Goal: Information Seeking & Learning: Learn about a topic

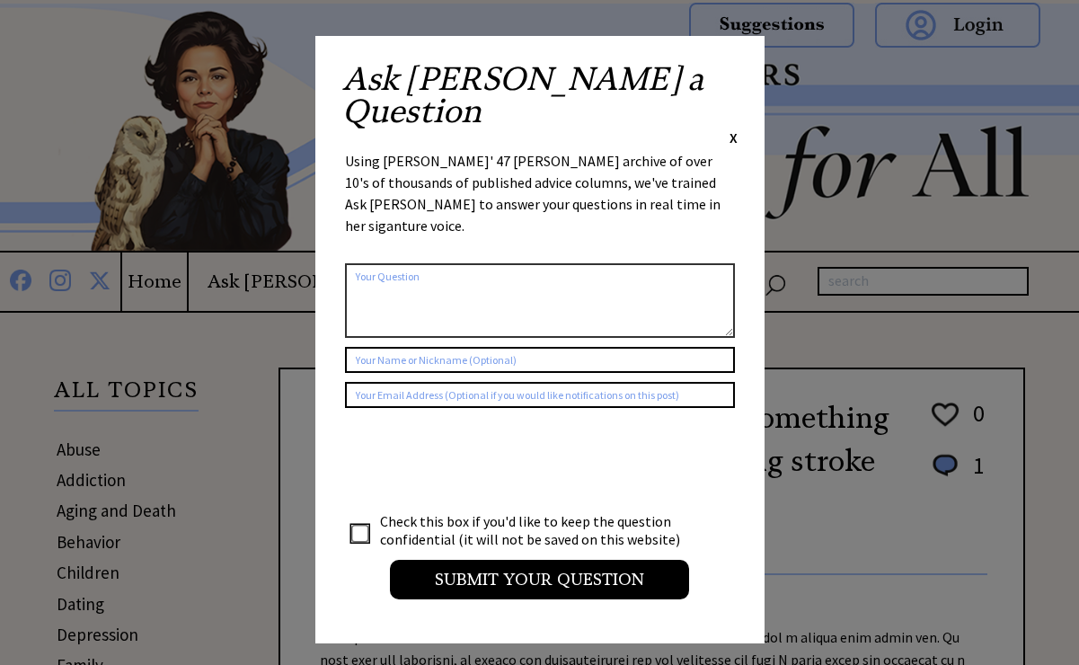
click at [737, 128] on span "X" at bounding box center [734, 137] width 8 height 18
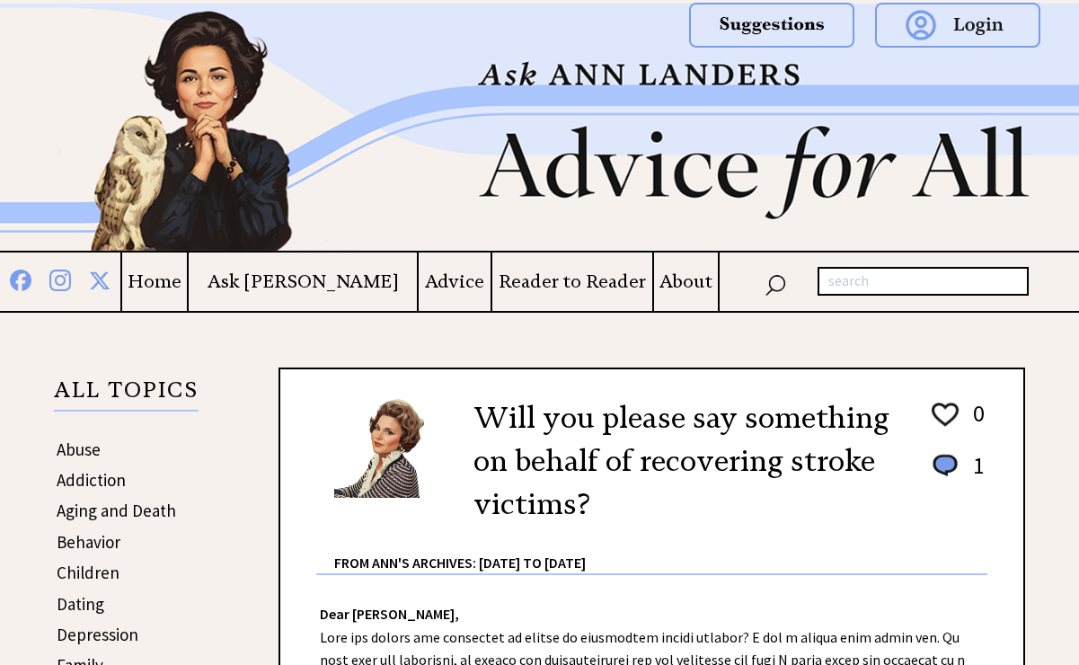
click at [856, 282] on input "text" at bounding box center [923, 281] width 211 height 29
type input "hiding from husband"
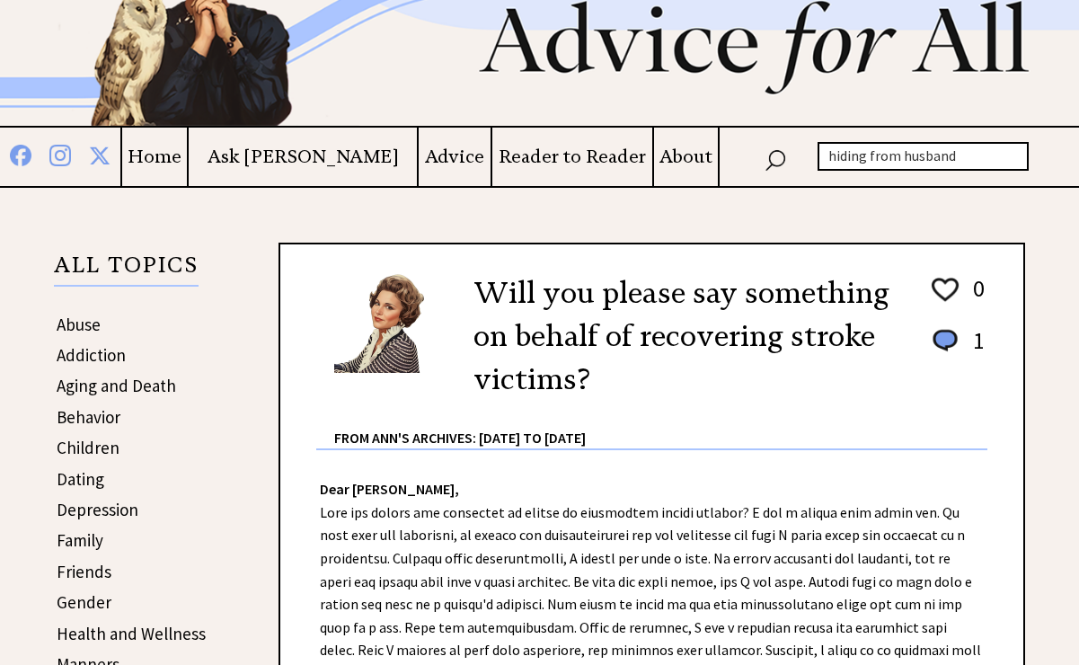
scroll to position [124, 0]
click at [513, 156] on h4 "Reader to Reader" at bounding box center [572, 157] width 160 height 22
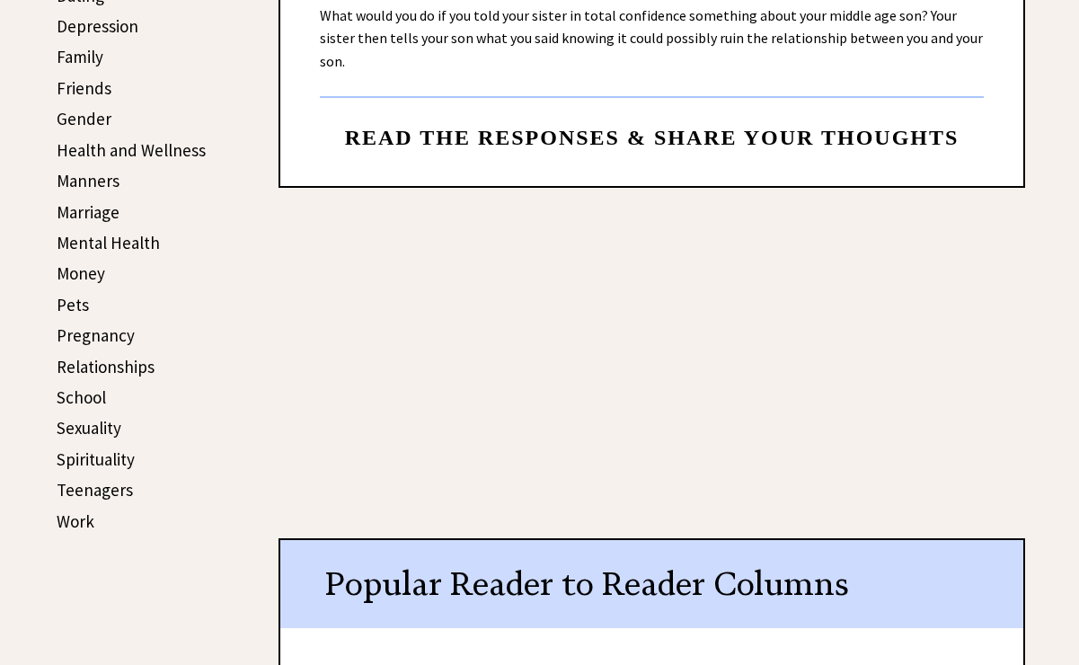
scroll to position [607, 0]
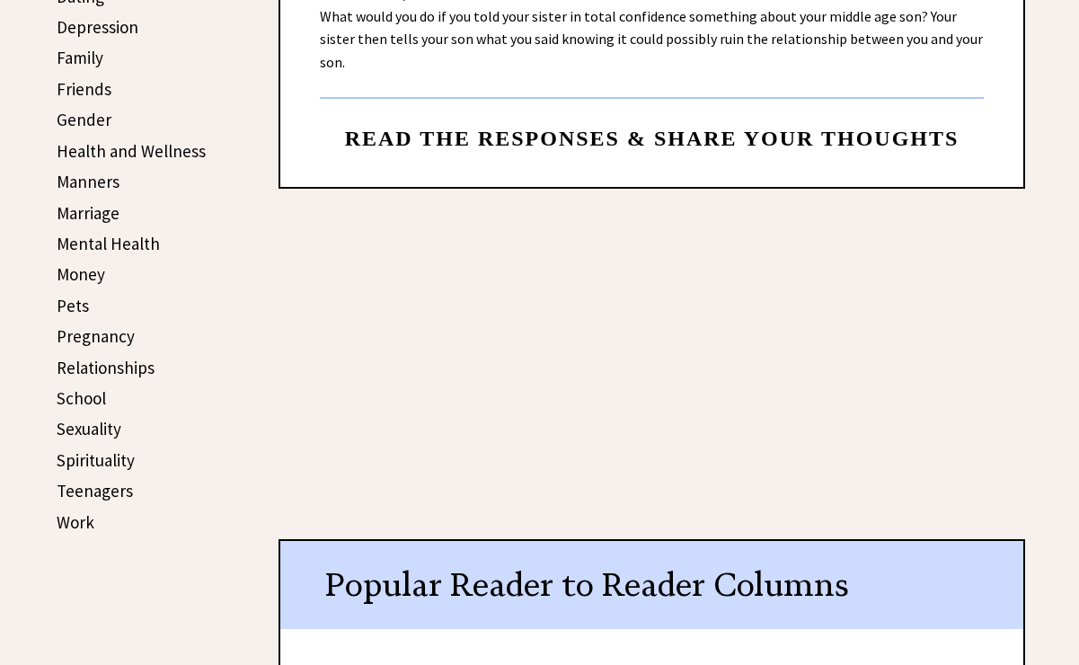
click at [143, 357] on link "Relationships" at bounding box center [106, 368] width 98 height 22
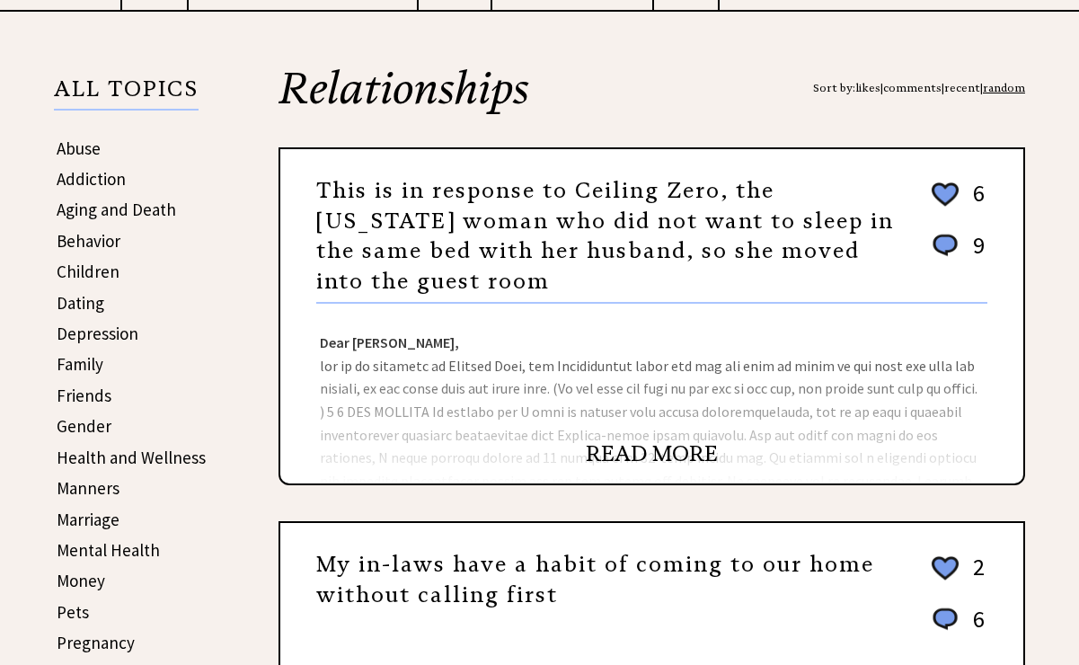
scroll to position [304, 0]
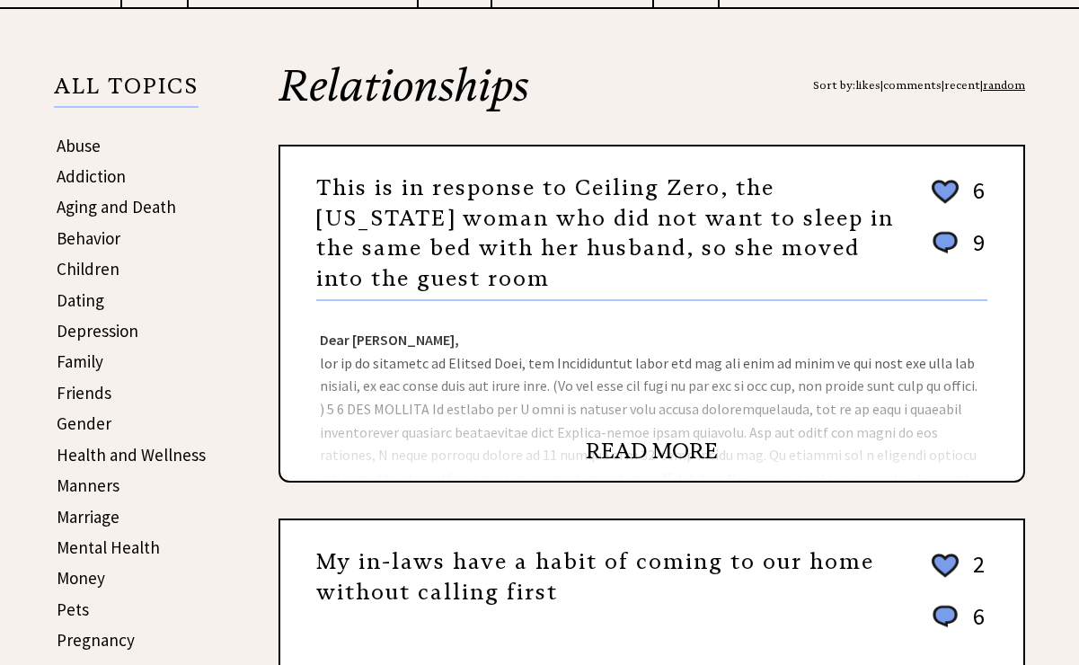
click at [620, 449] on link "READ MORE" at bounding box center [652, 451] width 132 height 27
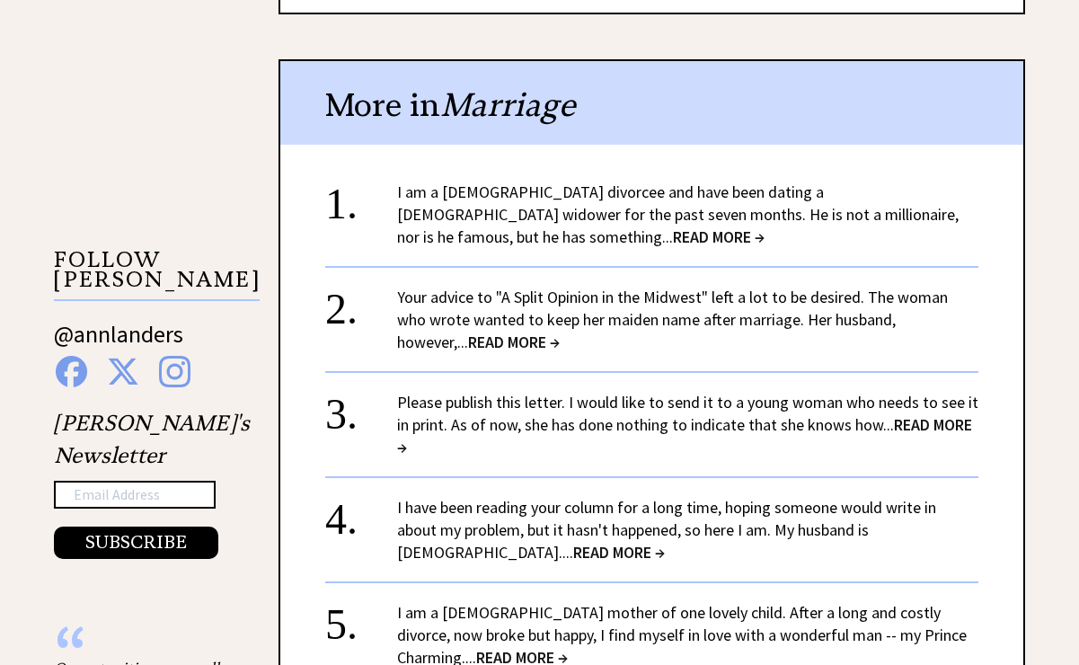
scroll to position [1566, 0]
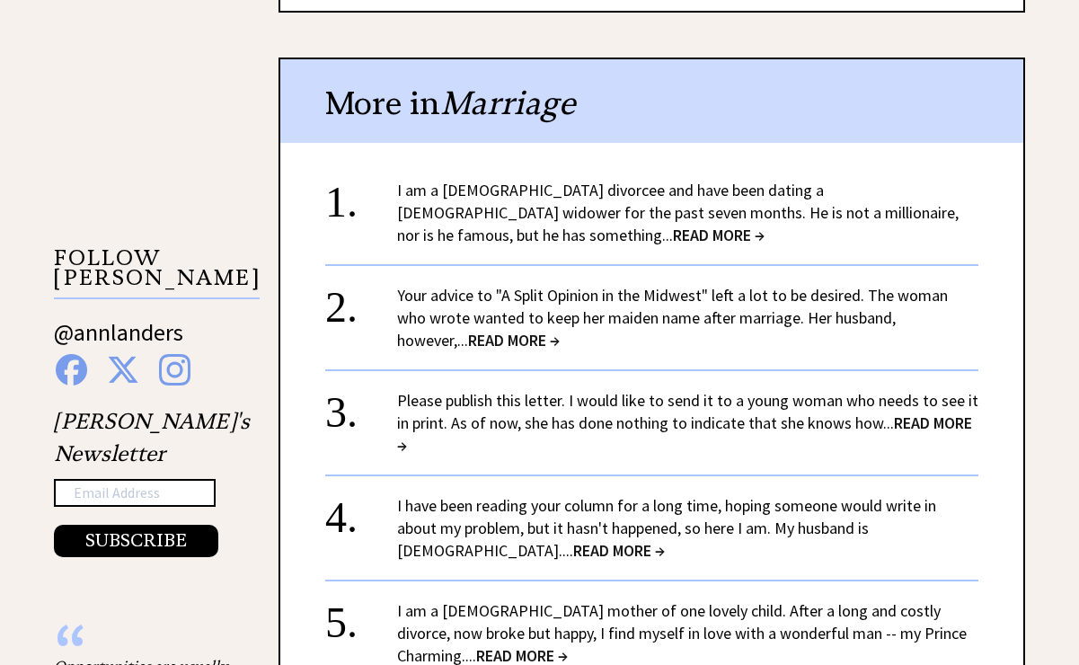
click at [673, 225] on span "READ MORE →" at bounding box center [719, 235] width 92 height 21
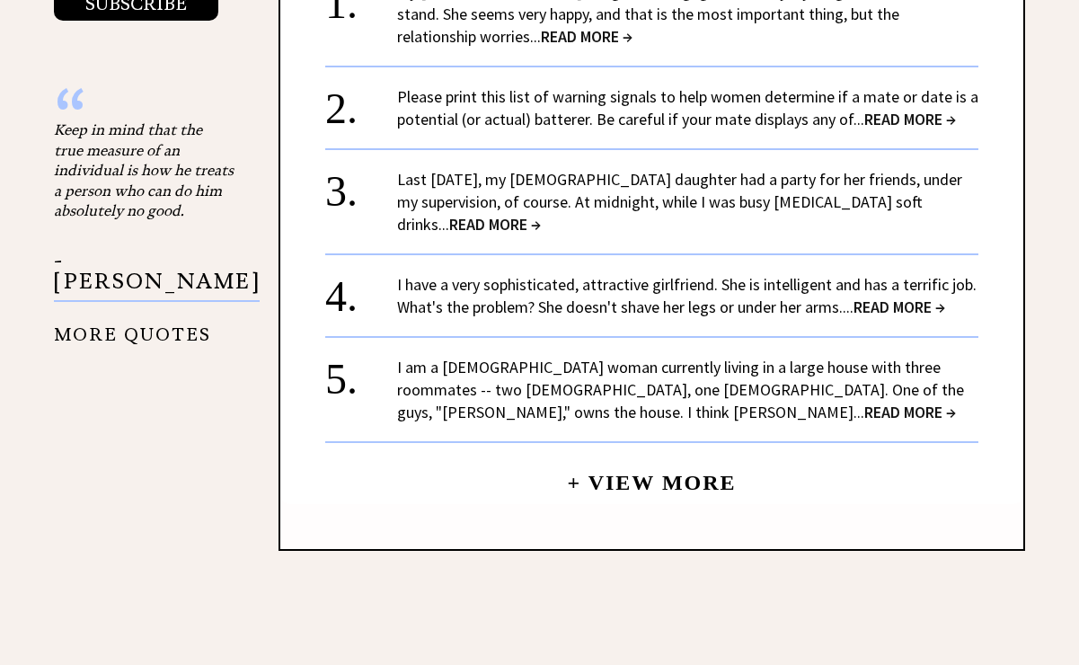
scroll to position [1943, 0]
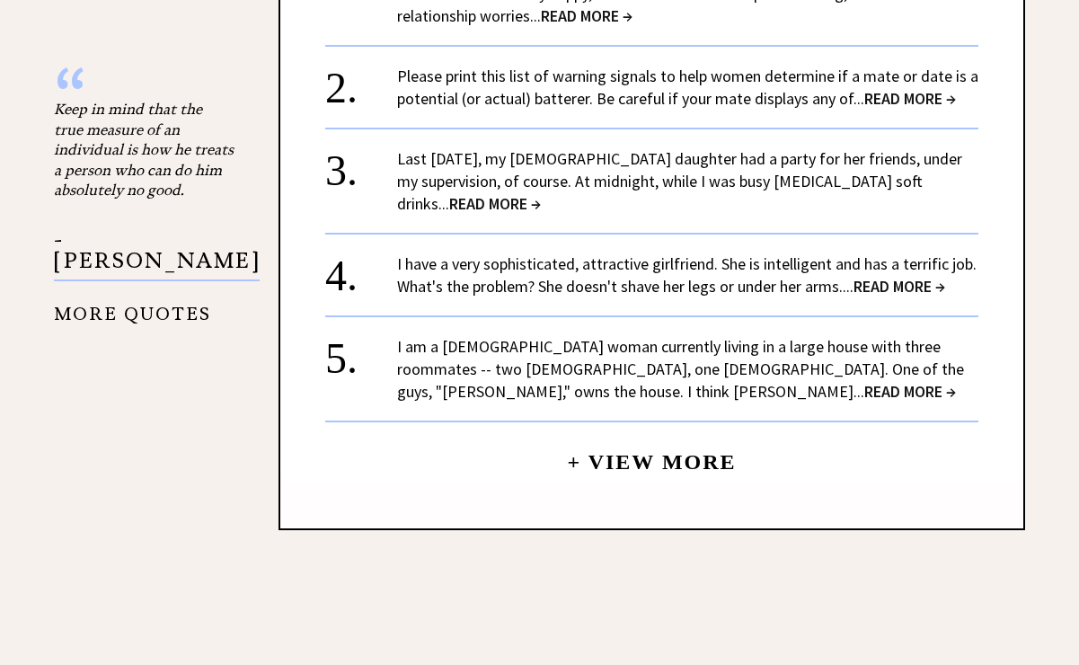
click at [864, 381] on span "READ MORE →" at bounding box center [910, 391] width 92 height 21
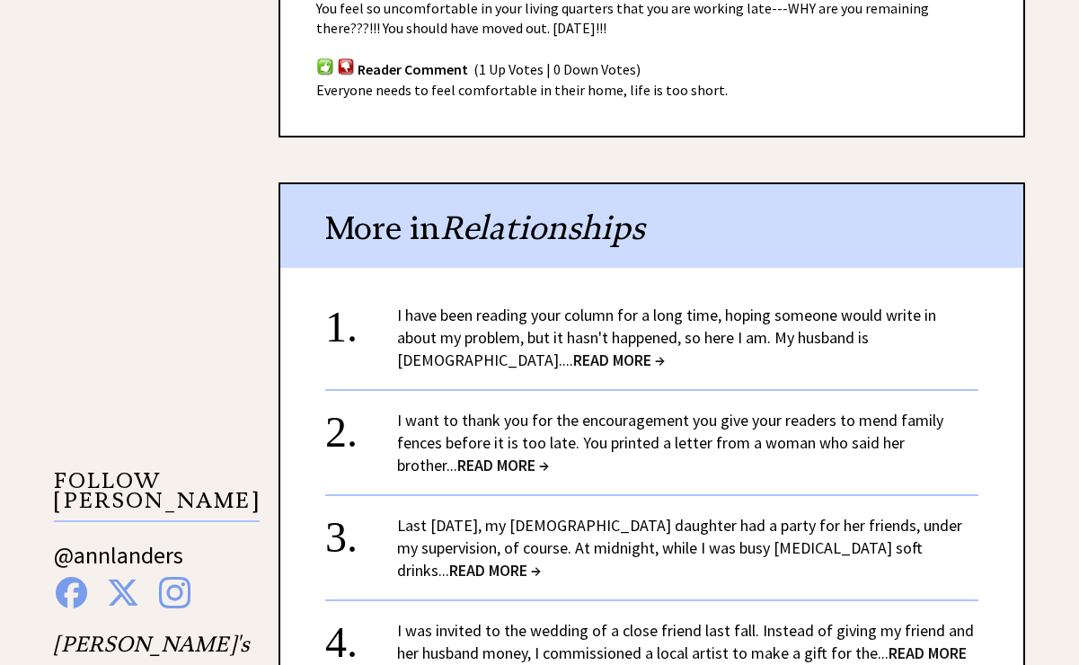
scroll to position [1481, 0]
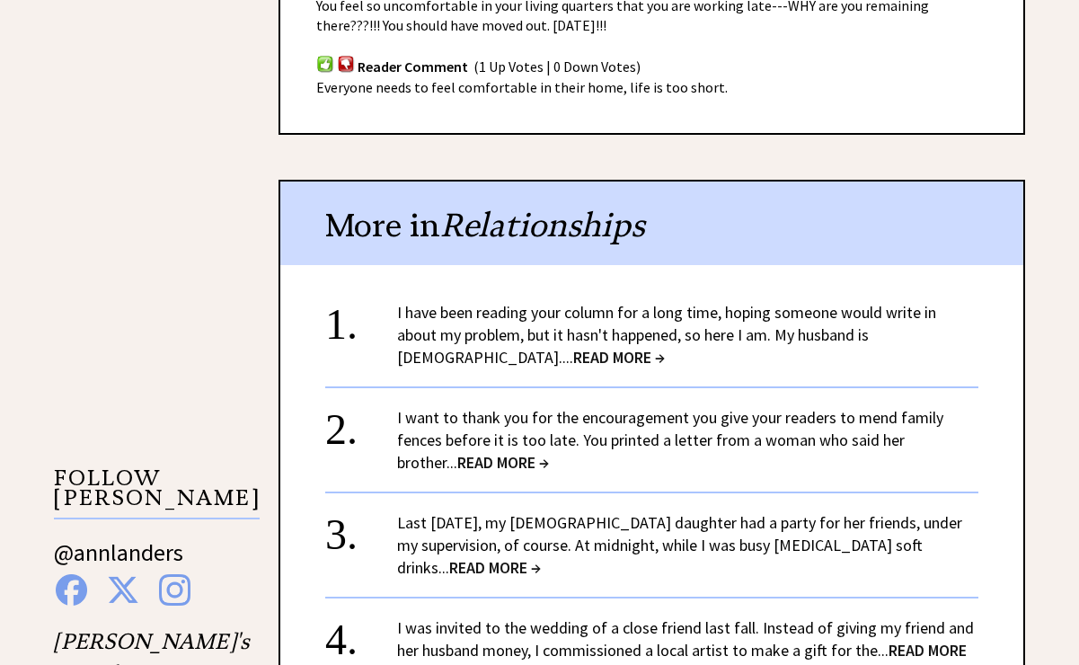
click at [573, 347] on span "READ MORE →" at bounding box center [619, 357] width 92 height 21
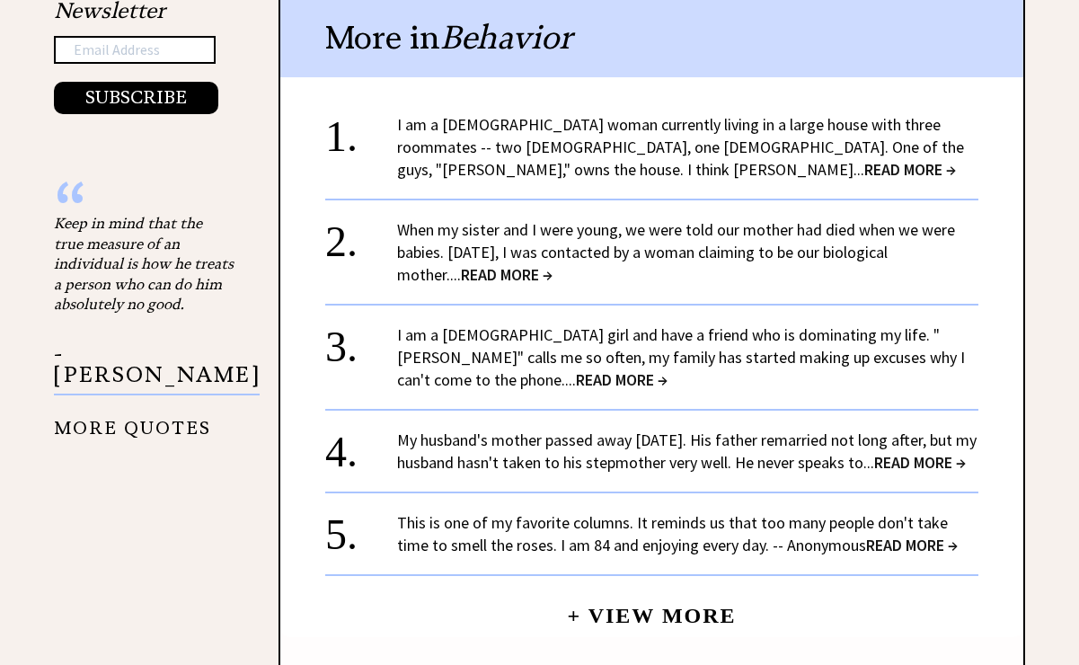
scroll to position [1831, 0]
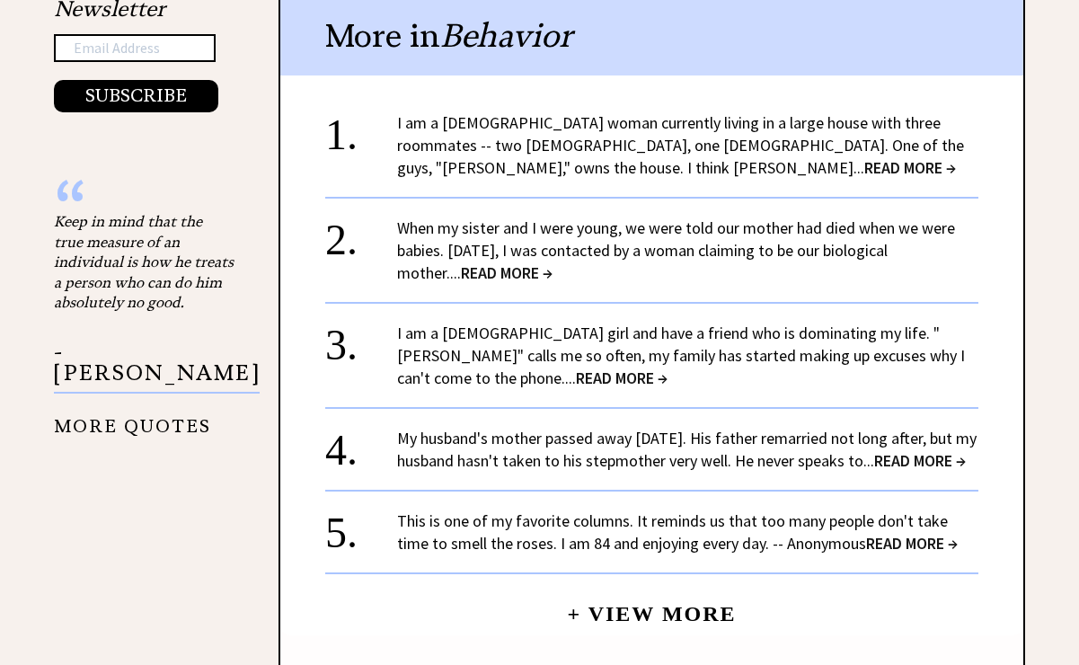
click at [545, 323] on link "I am a 14-year-old girl and have a friend who is dominating my life. "Julia" ca…" at bounding box center [681, 356] width 568 height 66
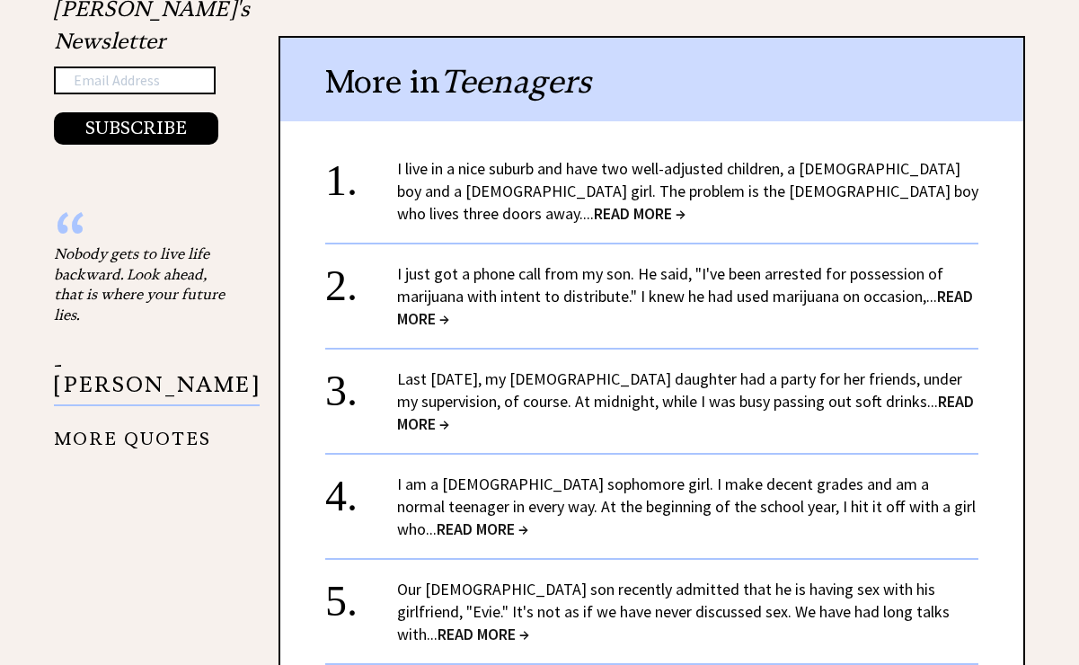
scroll to position [1949, 0]
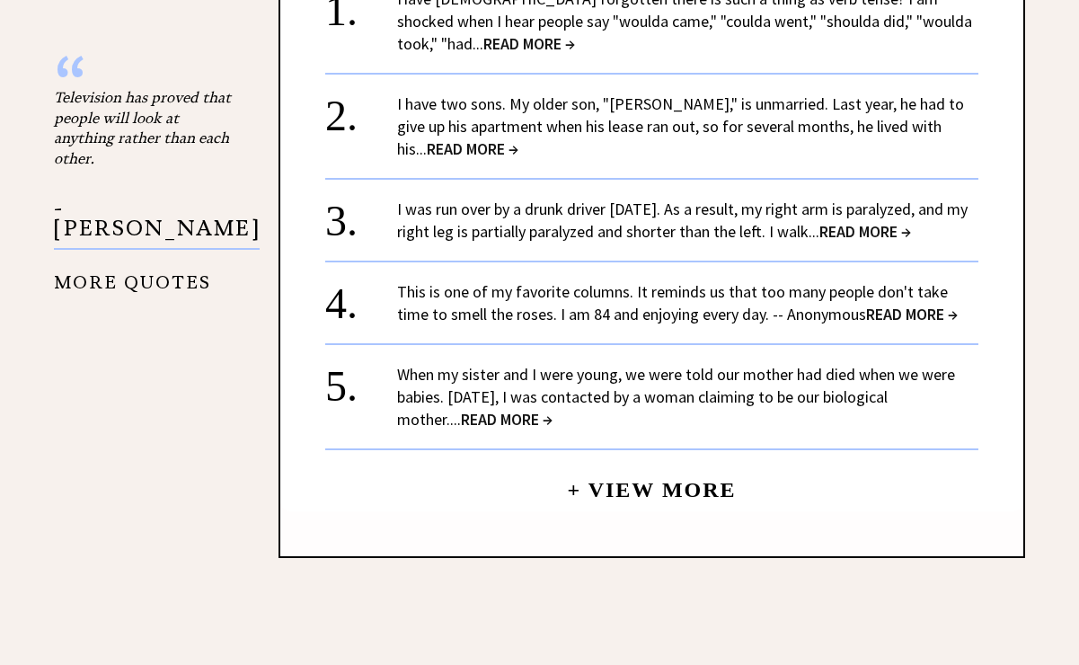
scroll to position [1958, 0]
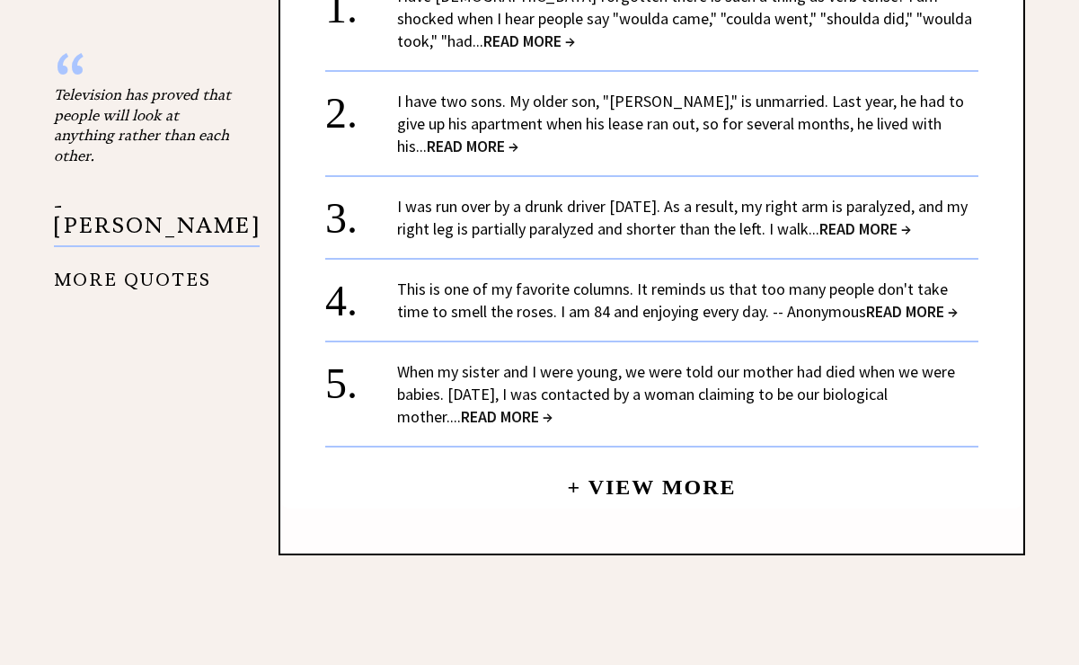
click at [631, 474] on link "+ View More" at bounding box center [651, 479] width 169 height 39
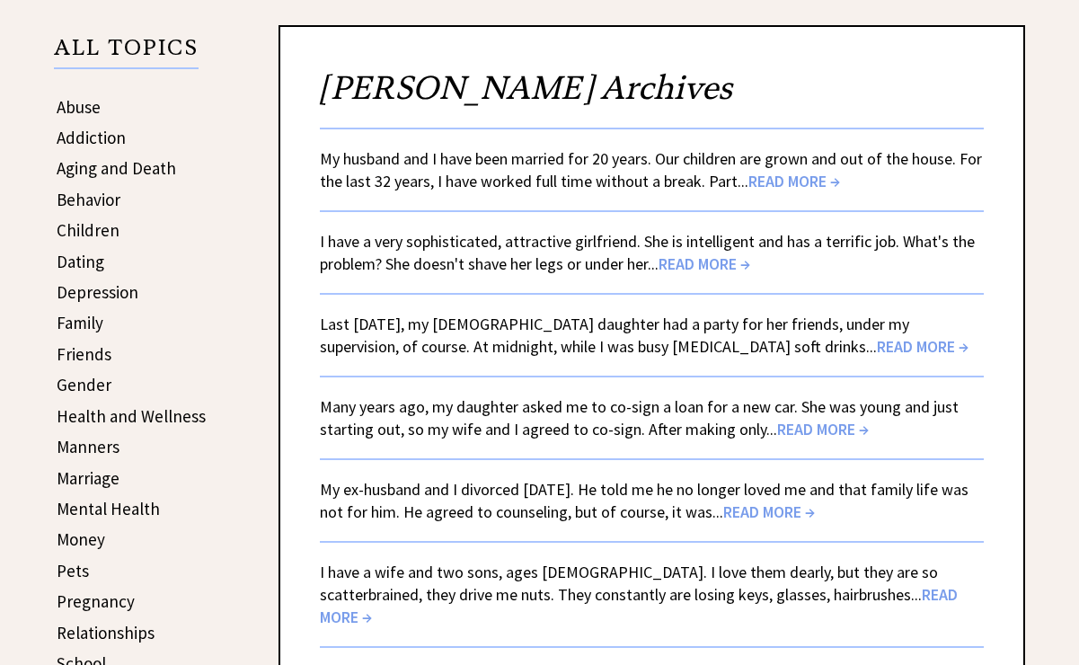
scroll to position [350, 0]
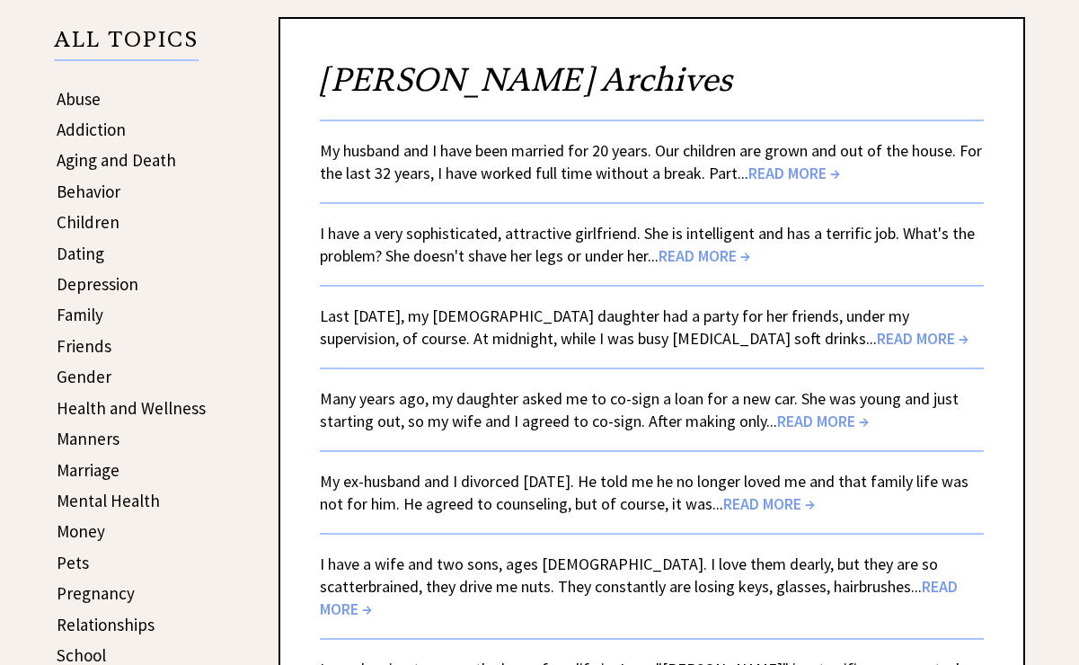
click at [877, 341] on span "READ MORE →" at bounding box center [923, 338] width 92 height 21
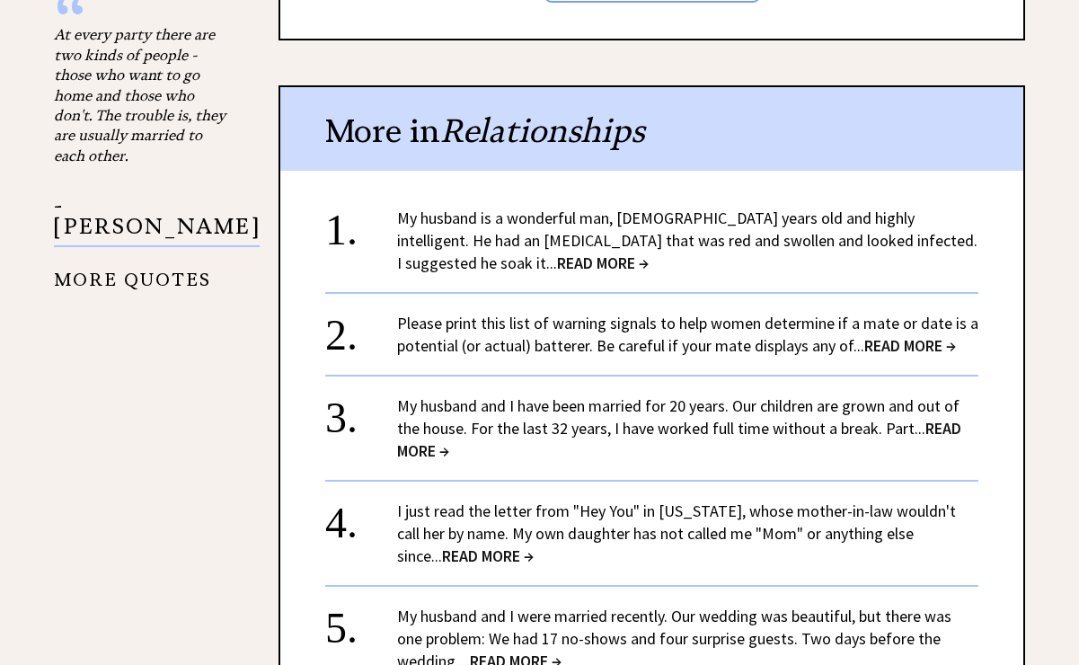
scroll to position [2021, 0]
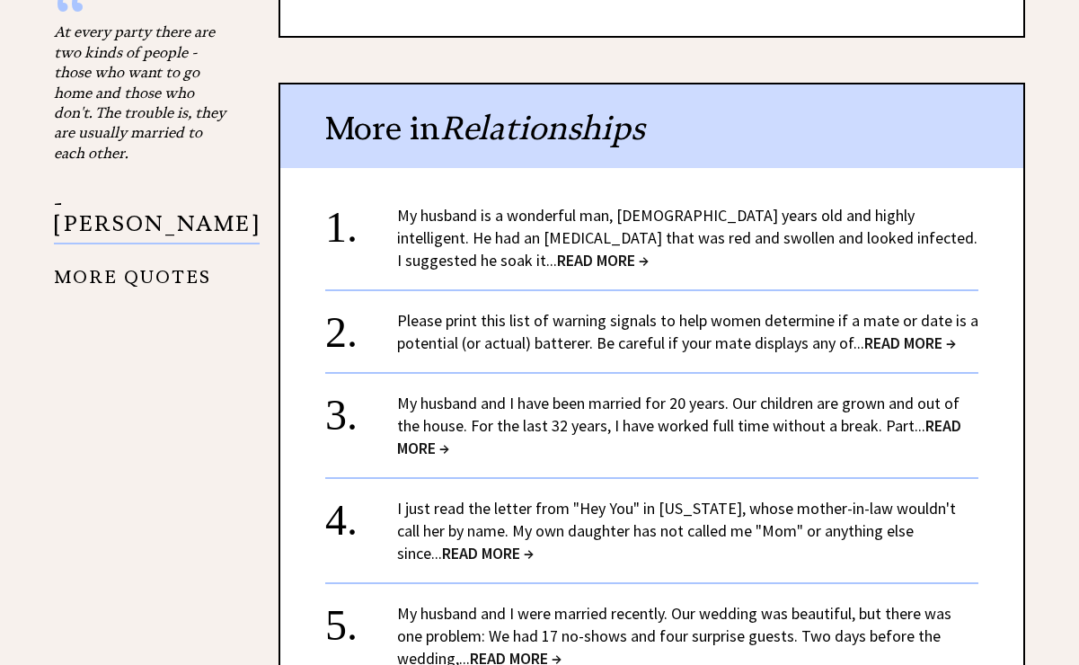
click at [557, 250] on span "READ MORE →" at bounding box center [603, 260] width 92 height 21
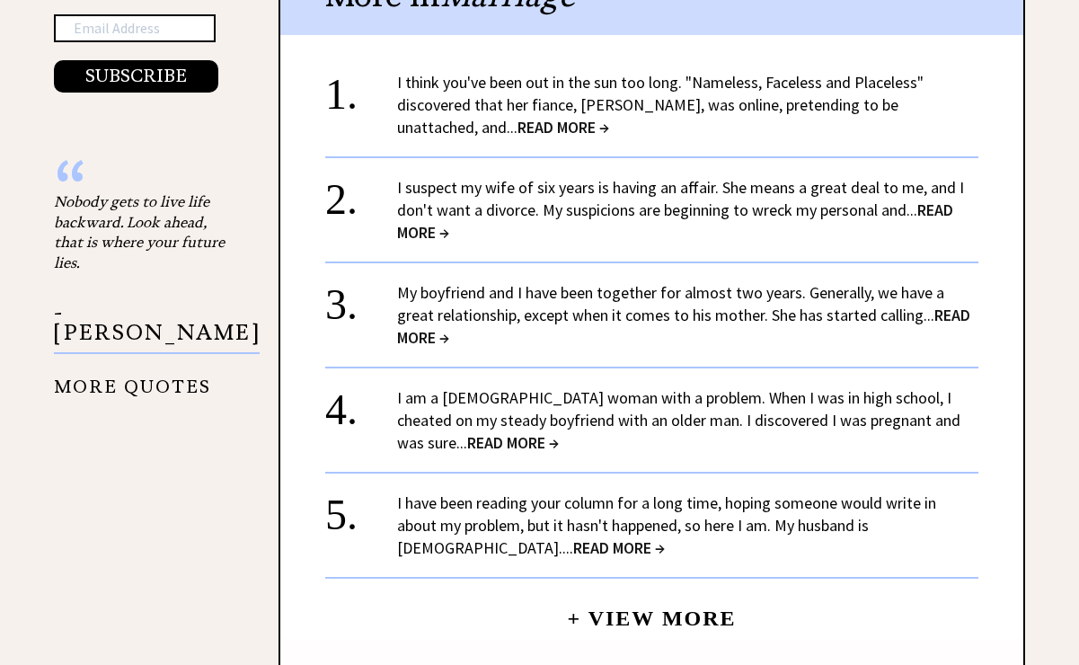
scroll to position [2029, 0]
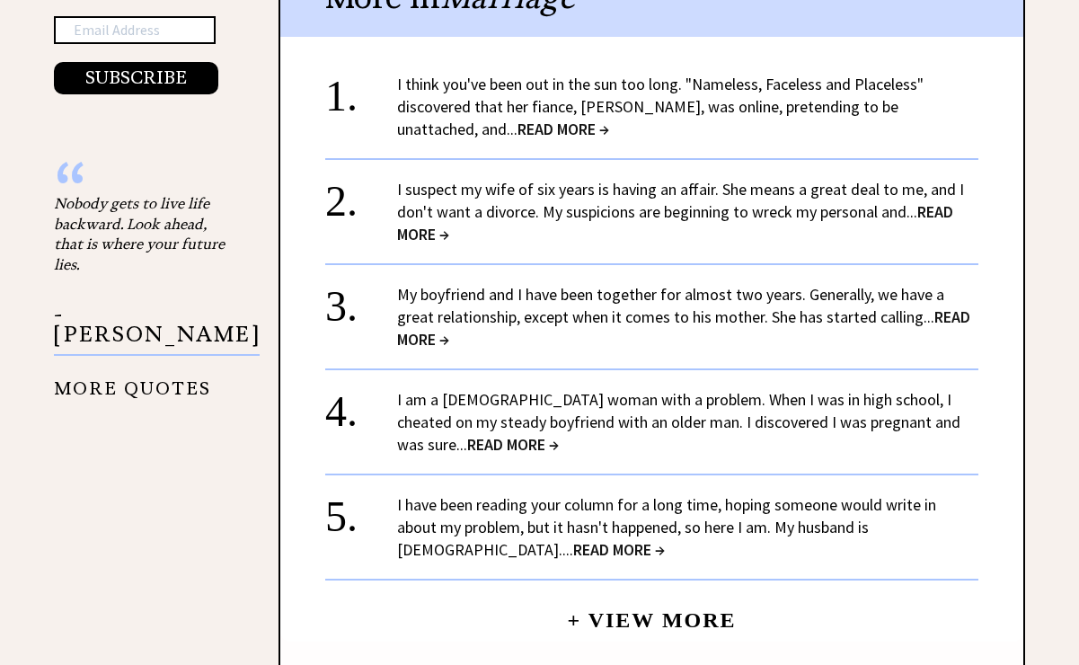
click at [620, 593] on link "+ View More" at bounding box center [651, 612] width 169 height 39
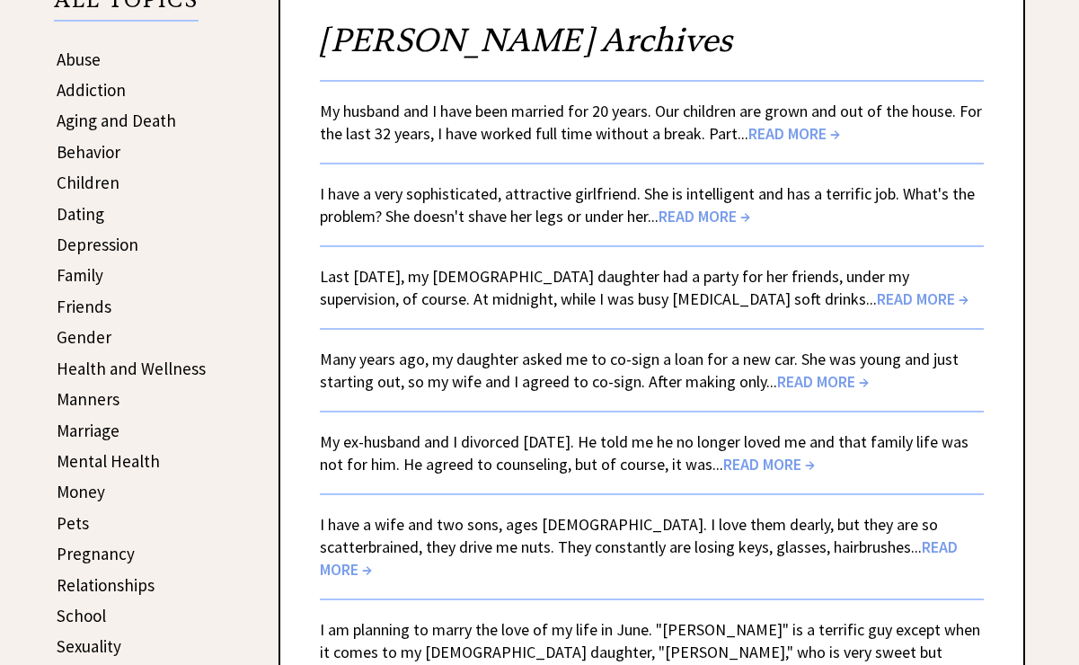
scroll to position [357, 0]
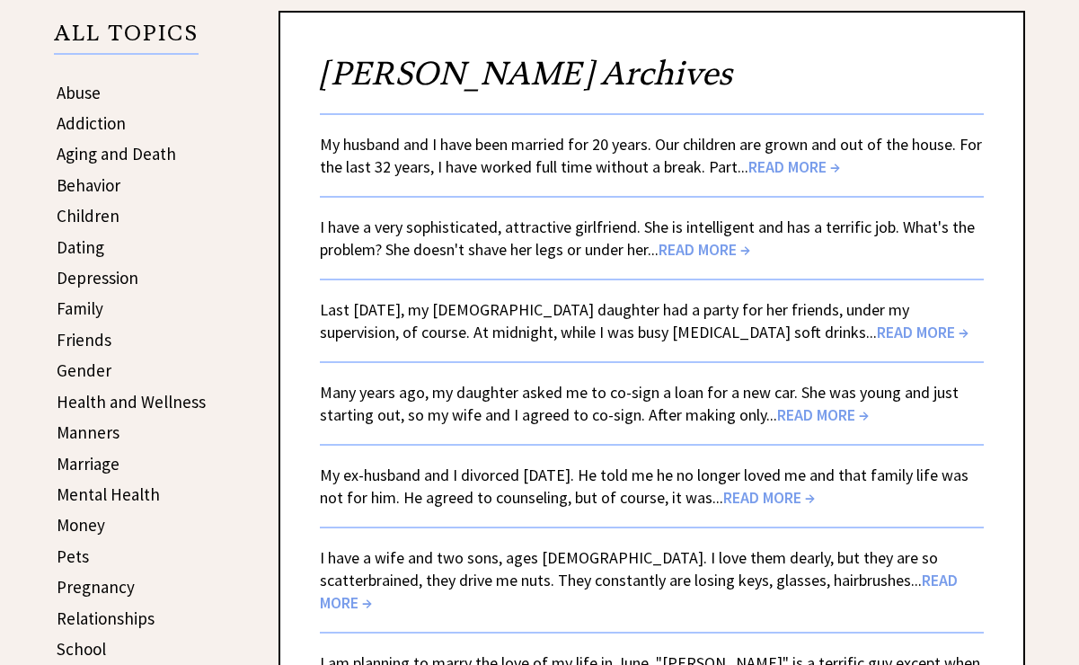
click at [776, 161] on span "READ MORE →" at bounding box center [794, 166] width 92 height 21
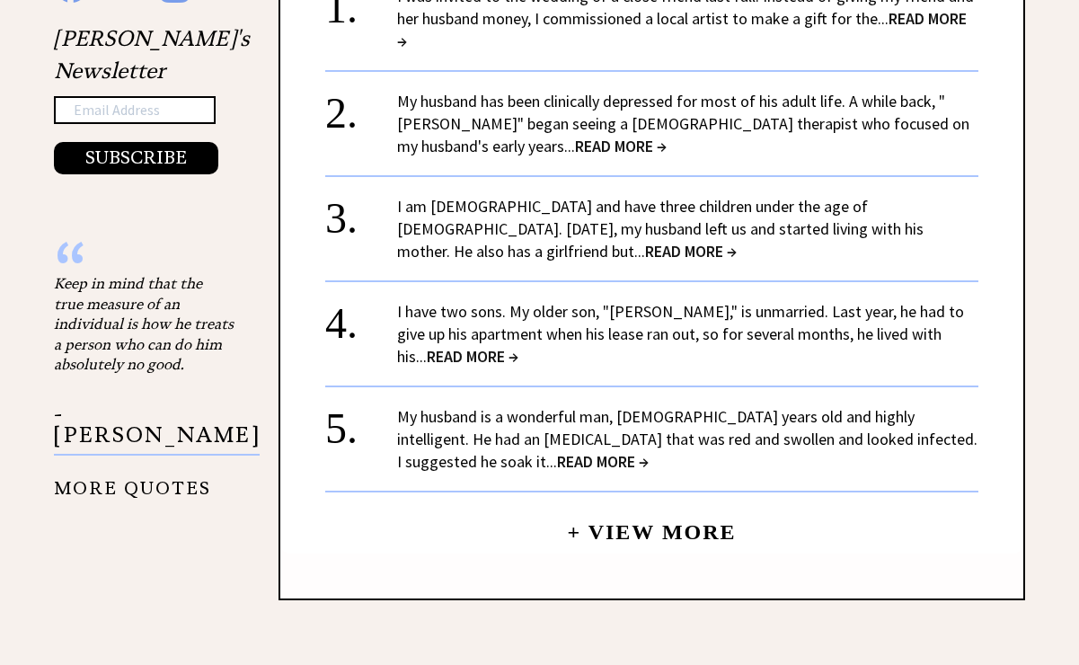
scroll to position [2089, 0]
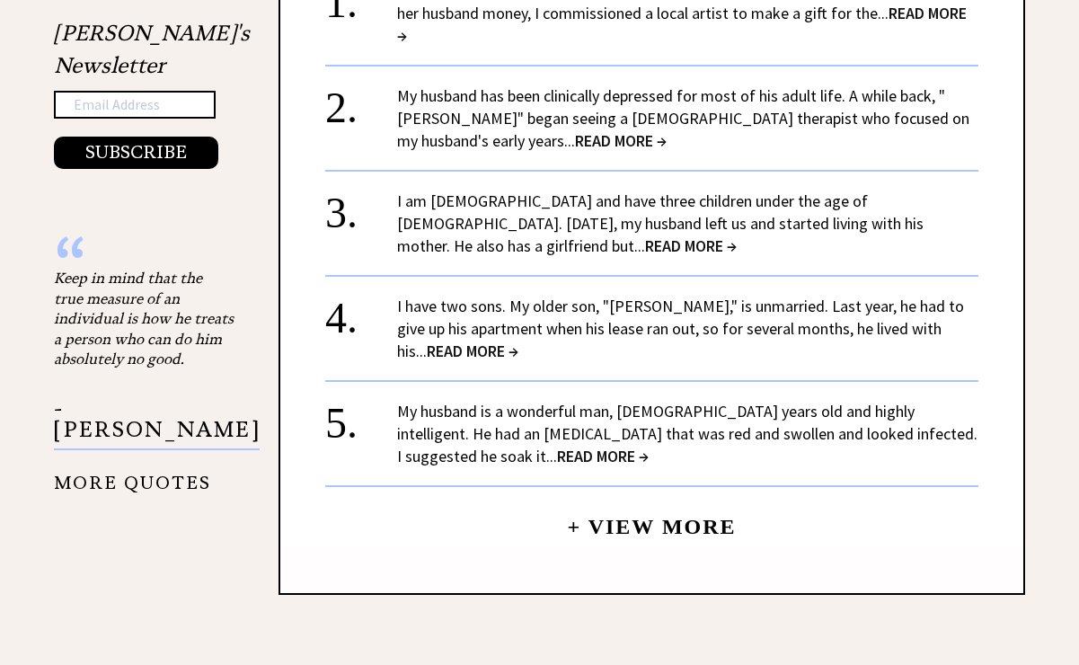
click at [622, 513] on link "+ View More" at bounding box center [651, 519] width 169 height 39
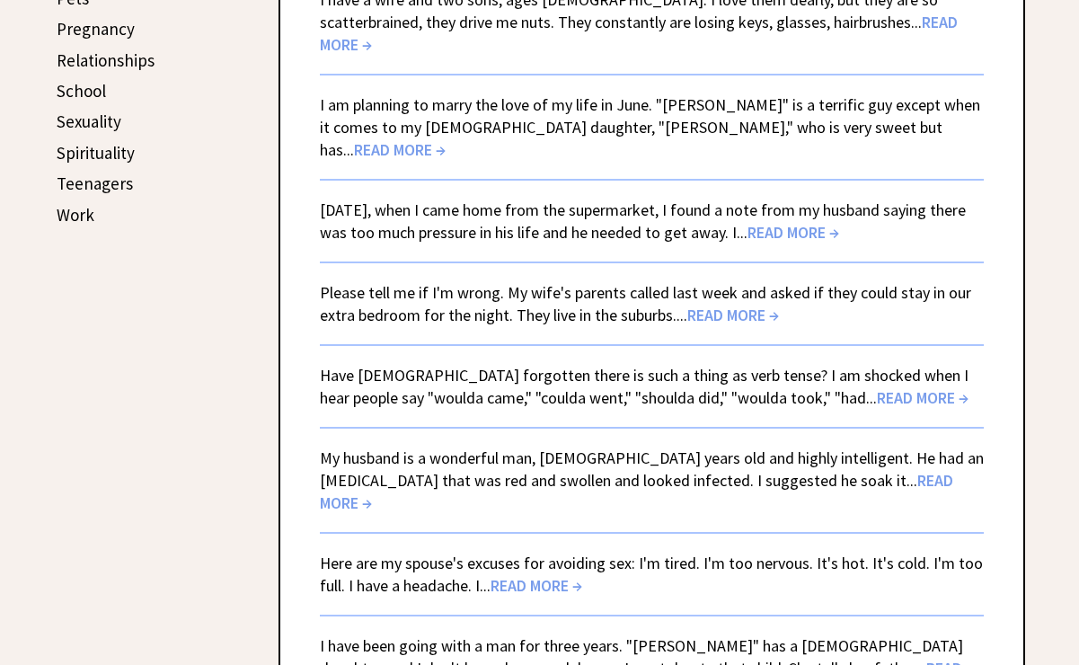
scroll to position [916, 0]
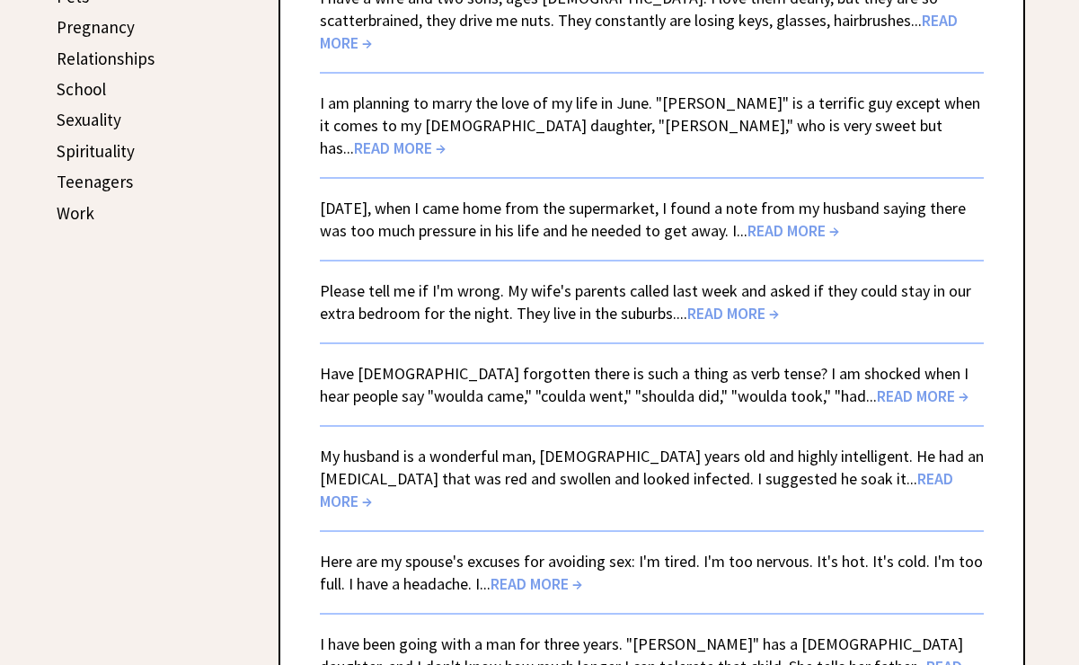
click at [565, 573] on span "READ MORE →" at bounding box center [537, 583] width 92 height 21
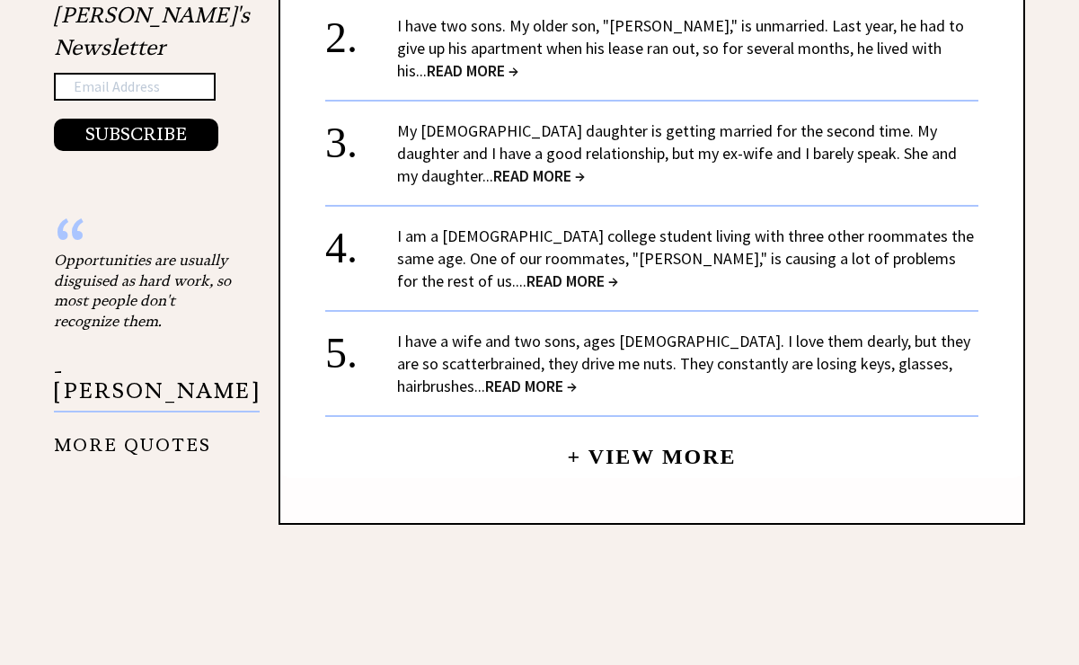
scroll to position [1973, 0]
click at [527, 273] on span "READ MORE →" at bounding box center [573, 280] width 92 height 21
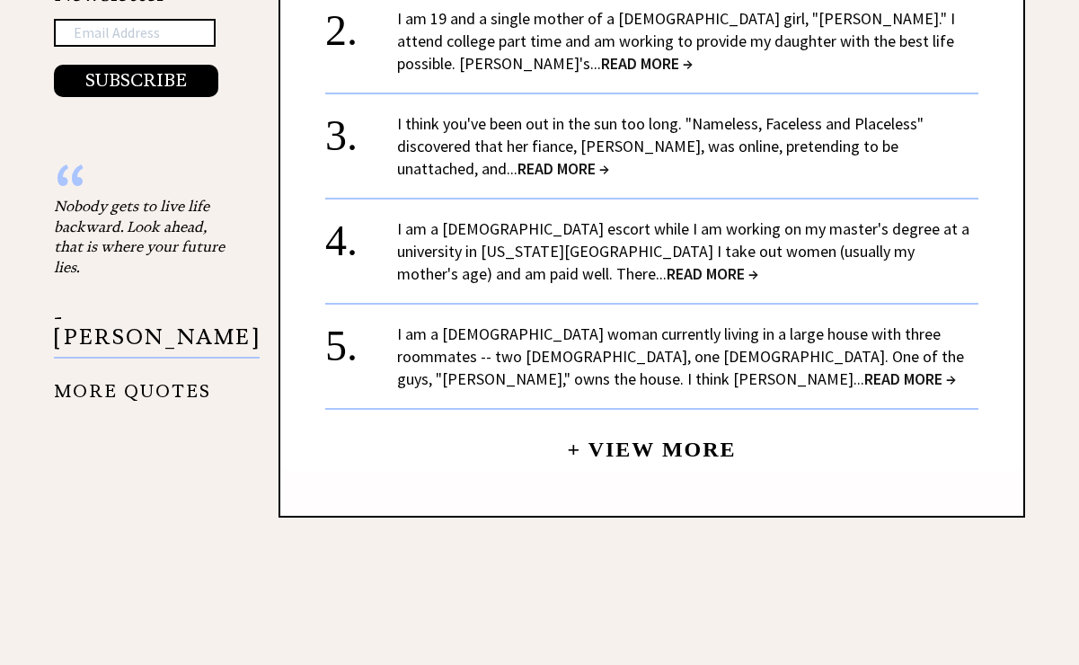
scroll to position [2167, 0]
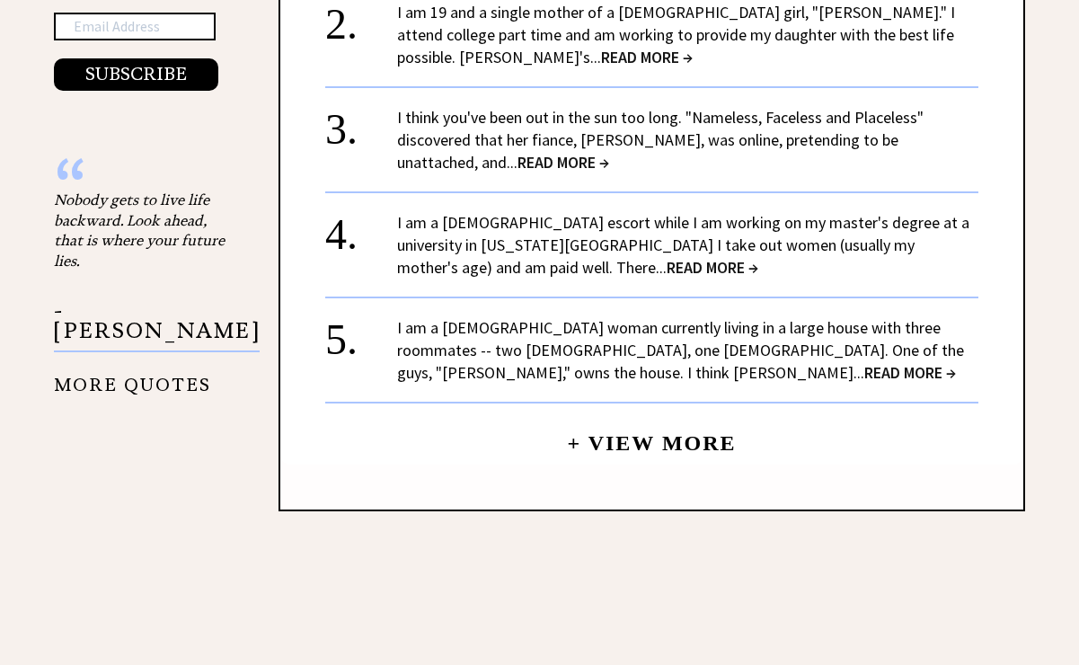
click at [619, 416] on link "+ View More" at bounding box center [651, 435] width 169 height 39
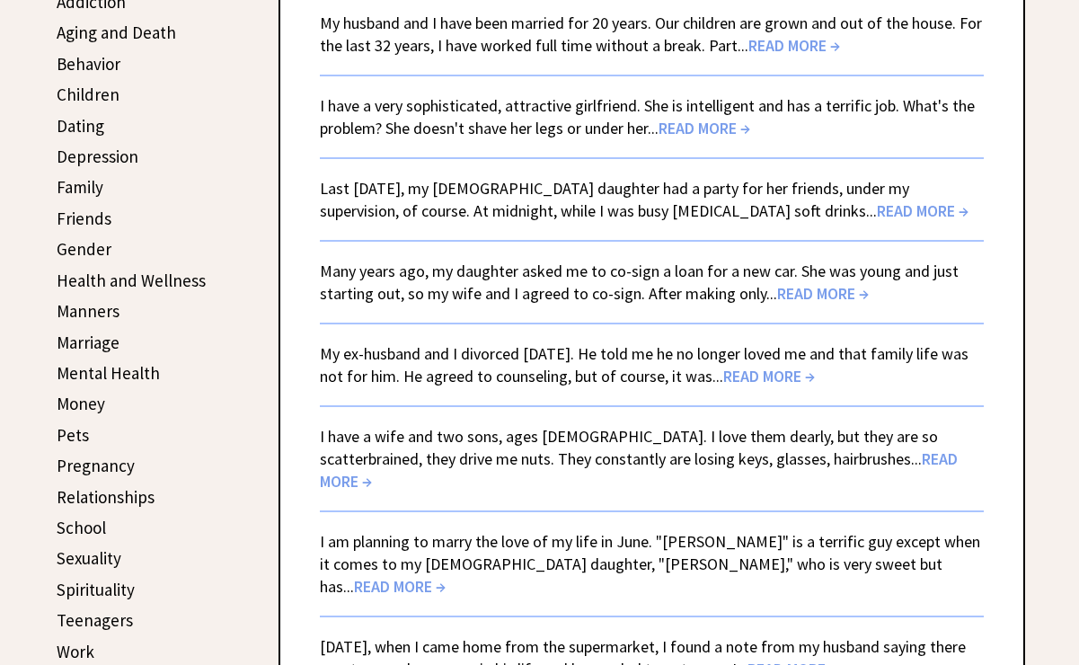
scroll to position [480, 0]
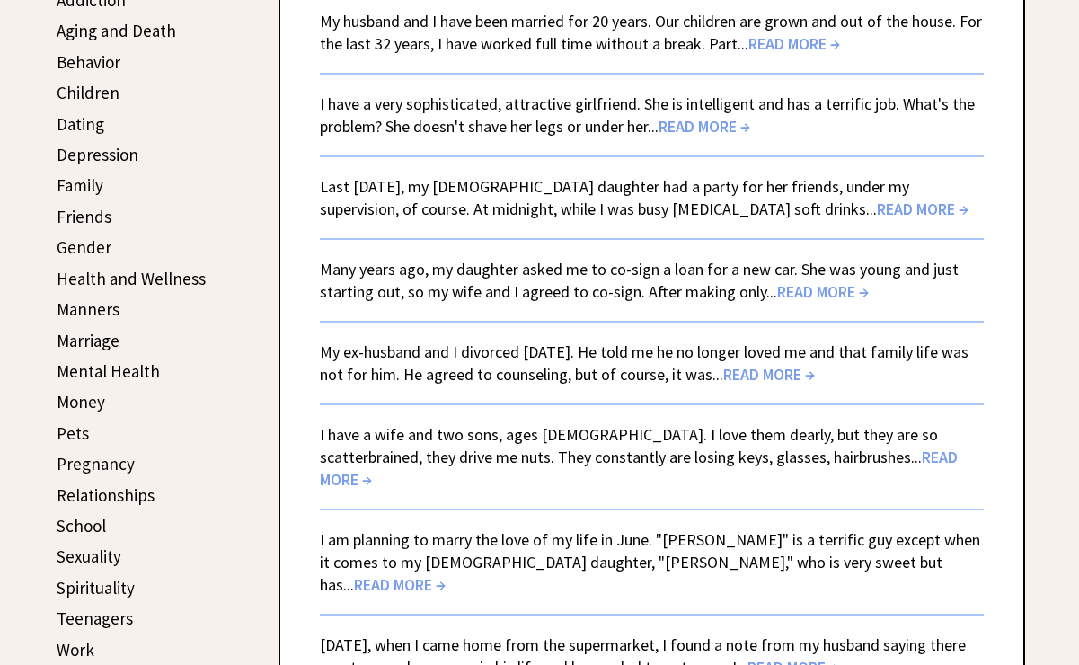
click at [800, 297] on span "READ MORE →" at bounding box center [823, 291] width 92 height 21
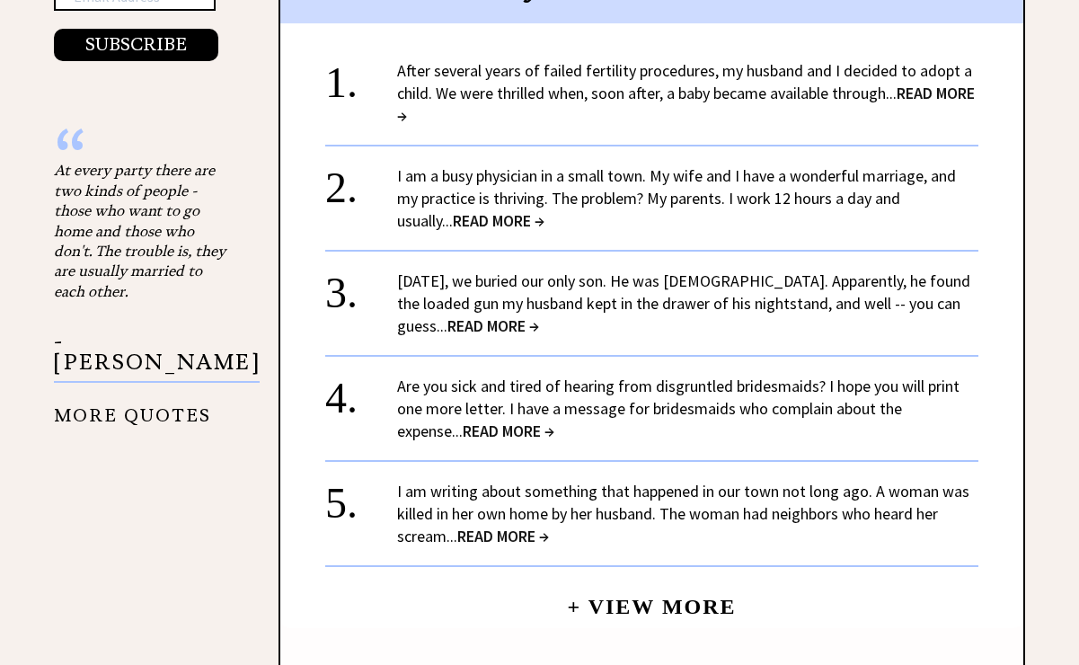
scroll to position [2064, 0]
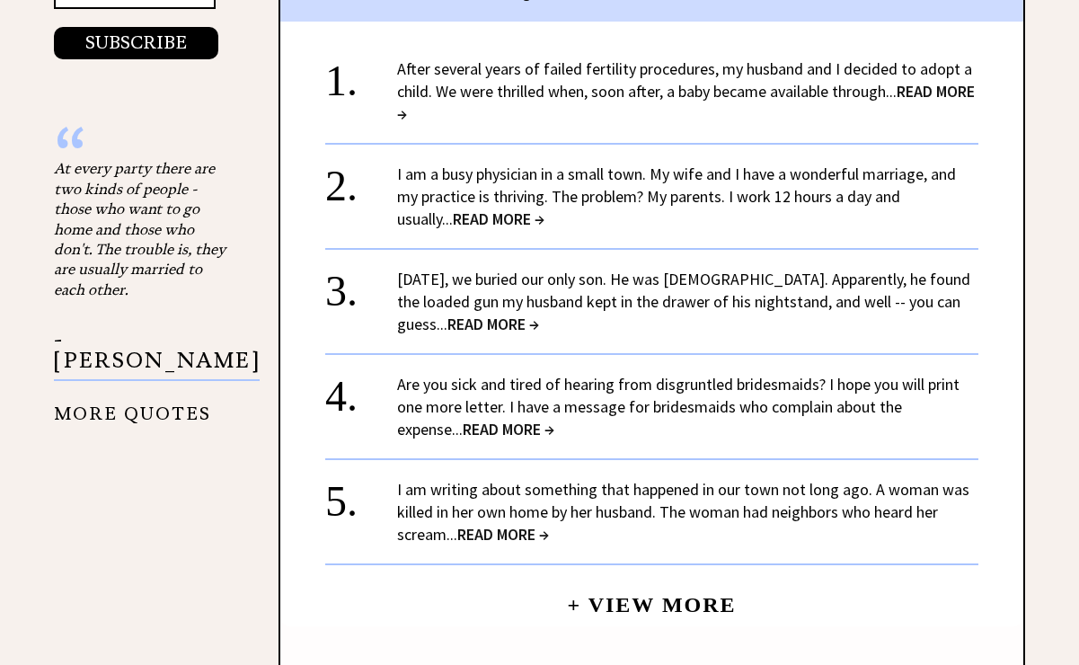
click at [539, 314] on span "READ MORE →" at bounding box center [493, 324] width 92 height 21
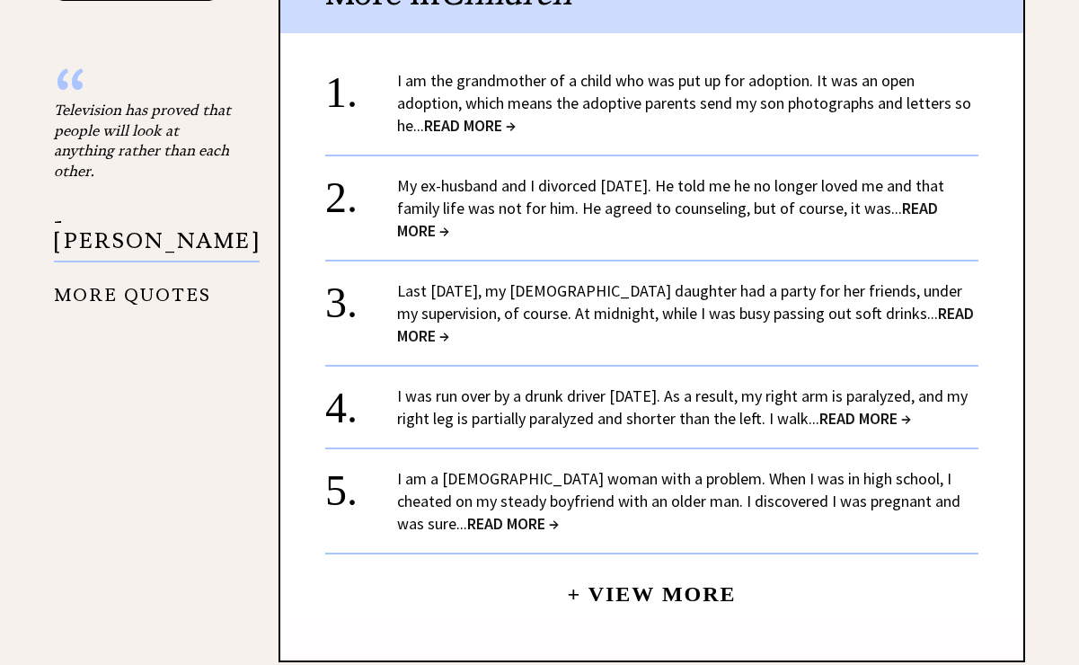
scroll to position [2130, 0]
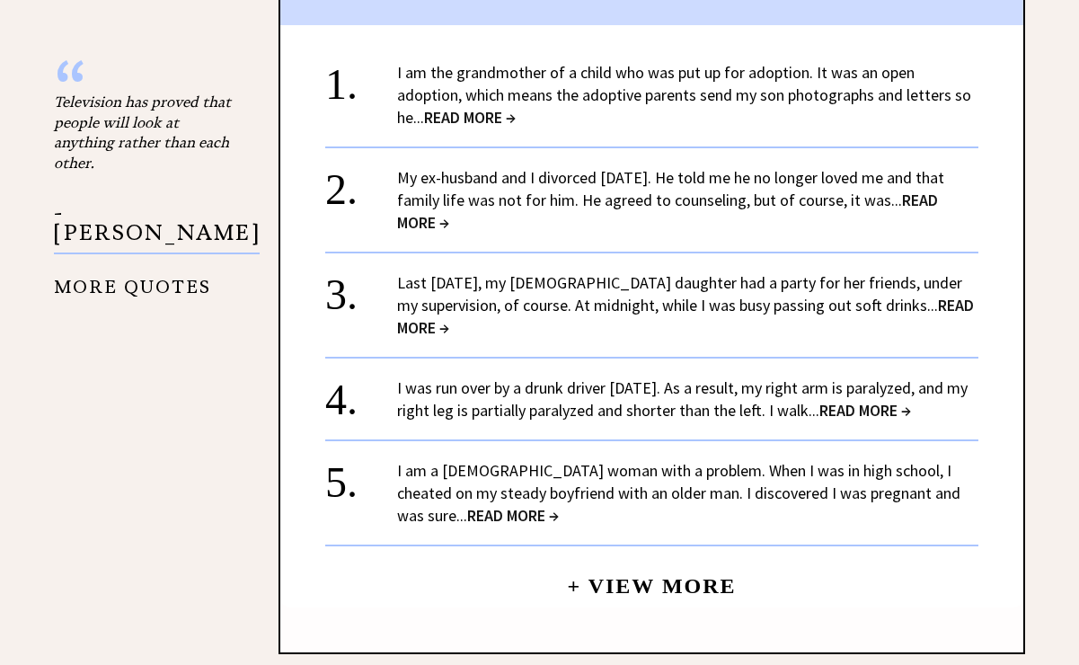
click at [655, 569] on link "+ View More" at bounding box center [651, 578] width 169 height 39
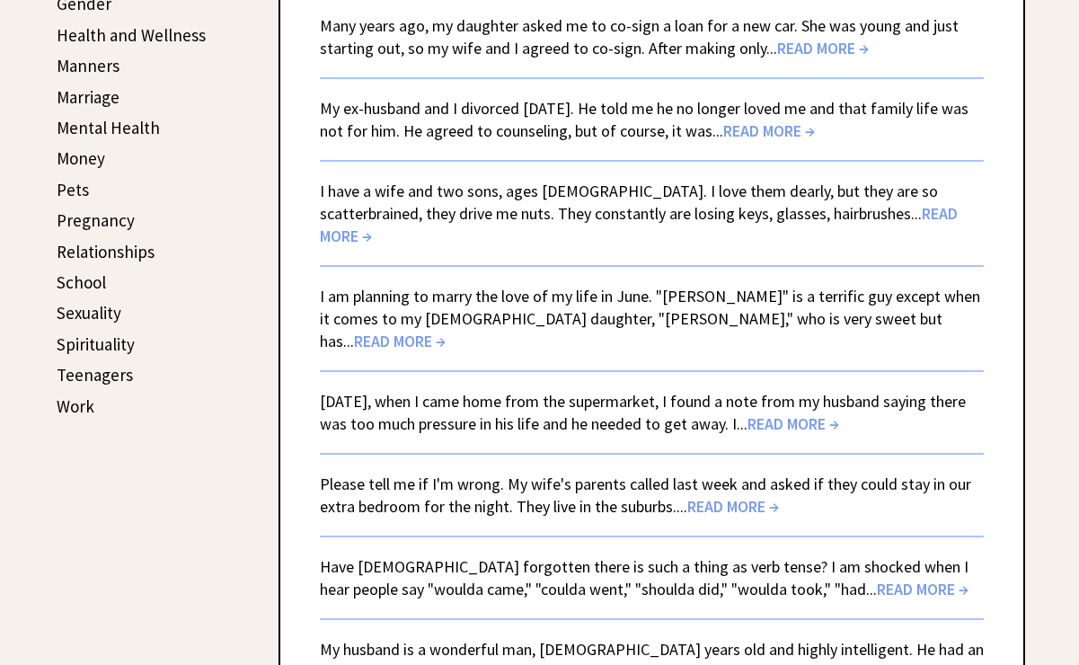
scroll to position [726, 0]
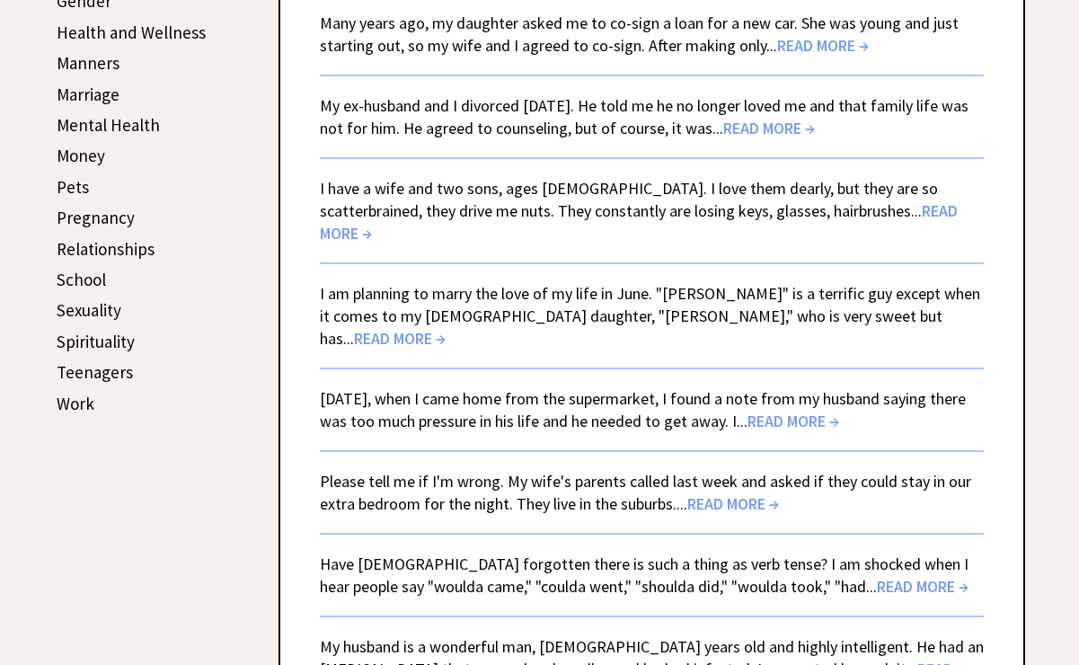
click at [446, 328] on span "READ MORE →" at bounding box center [400, 338] width 92 height 21
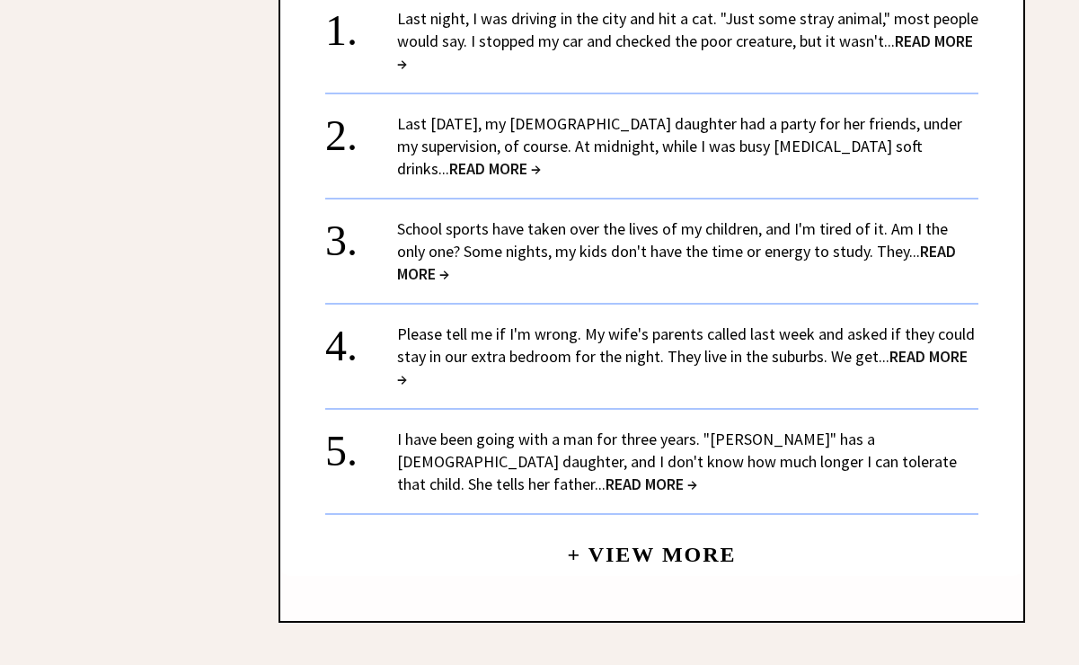
scroll to position [2306, 0]
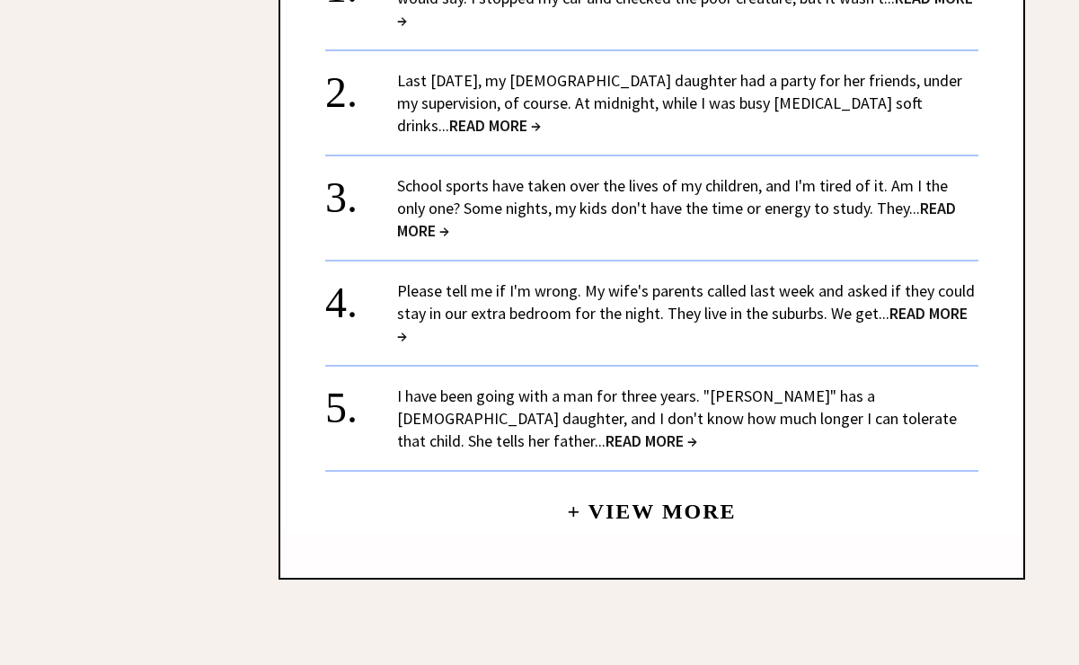
click at [692, 484] on link "+ View More" at bounding box center [651, 503] width 169 height 39
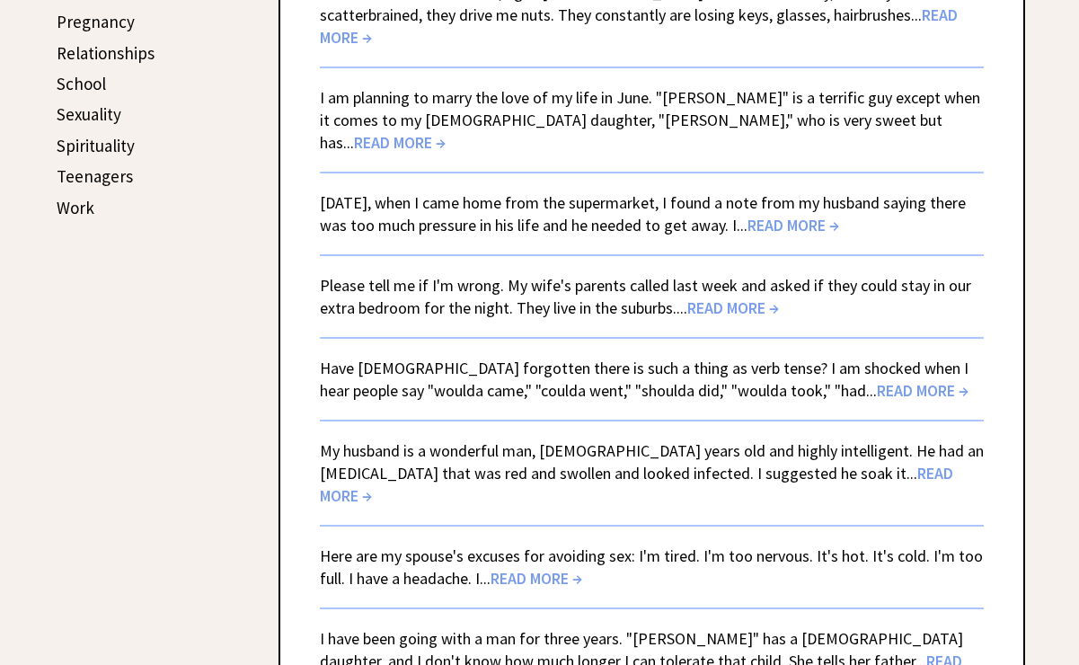
scroll to position [925, 0]
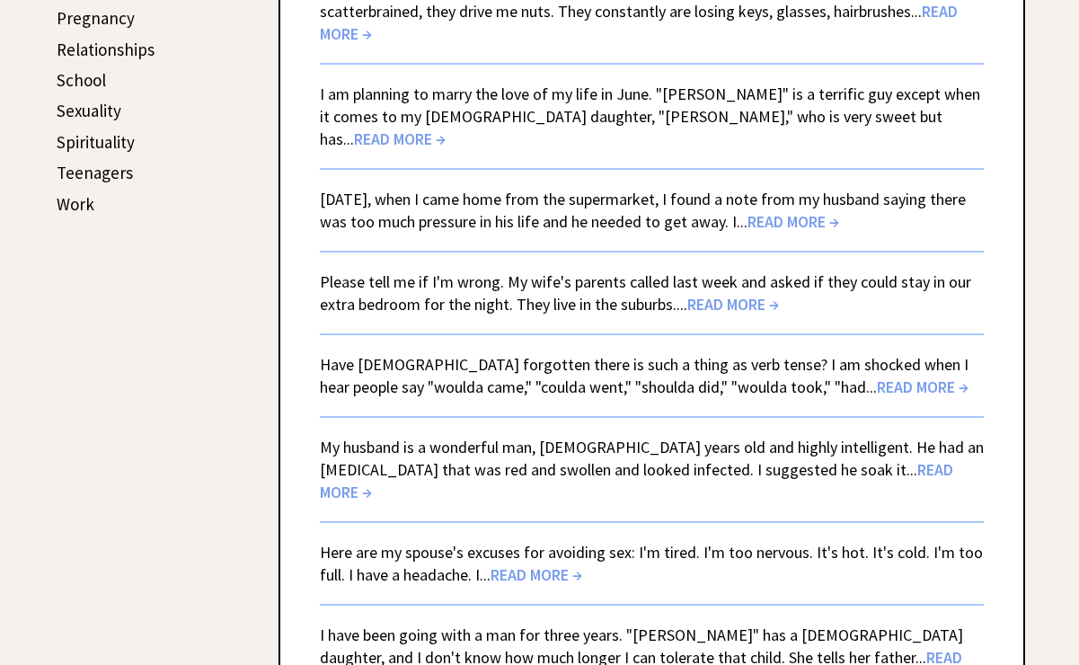
click at [727, 294] on span "READ MORE →" at bounding box center [733, 304] width 92 height 21
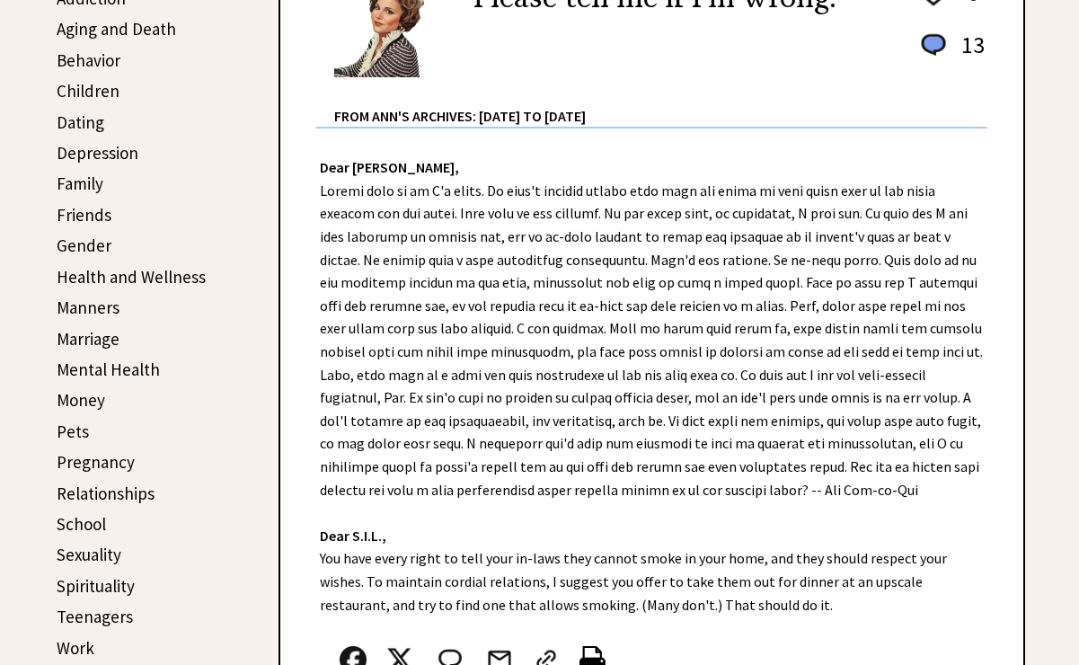
scroll to position [484, 0]
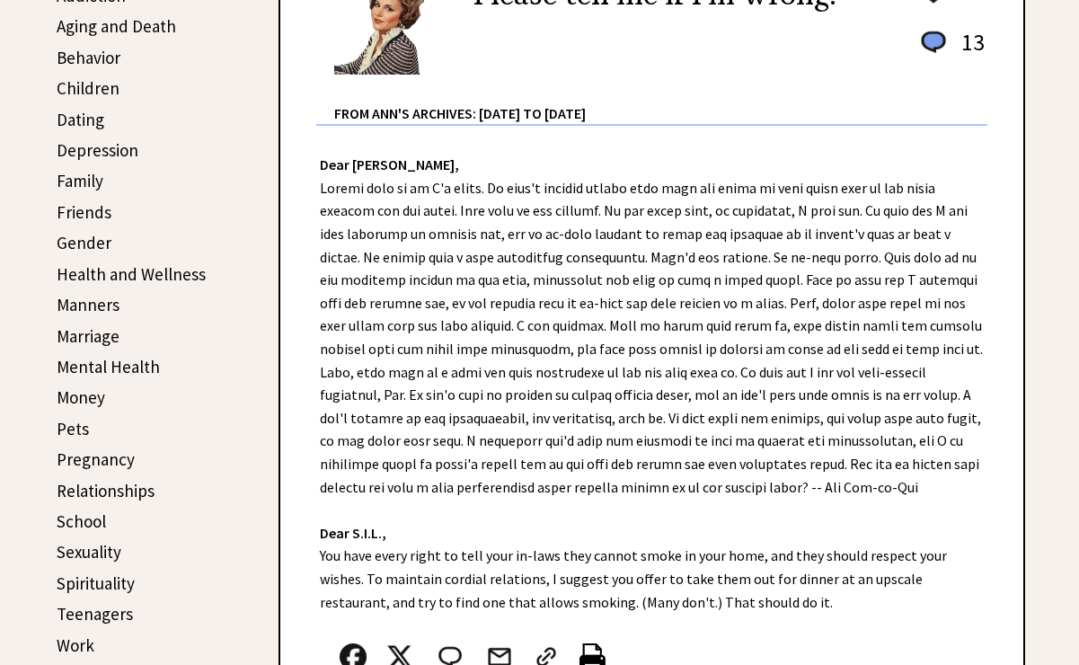
click at [93, 336] on link "Marriage" at bounding box center [88, 336] width 63 height 22
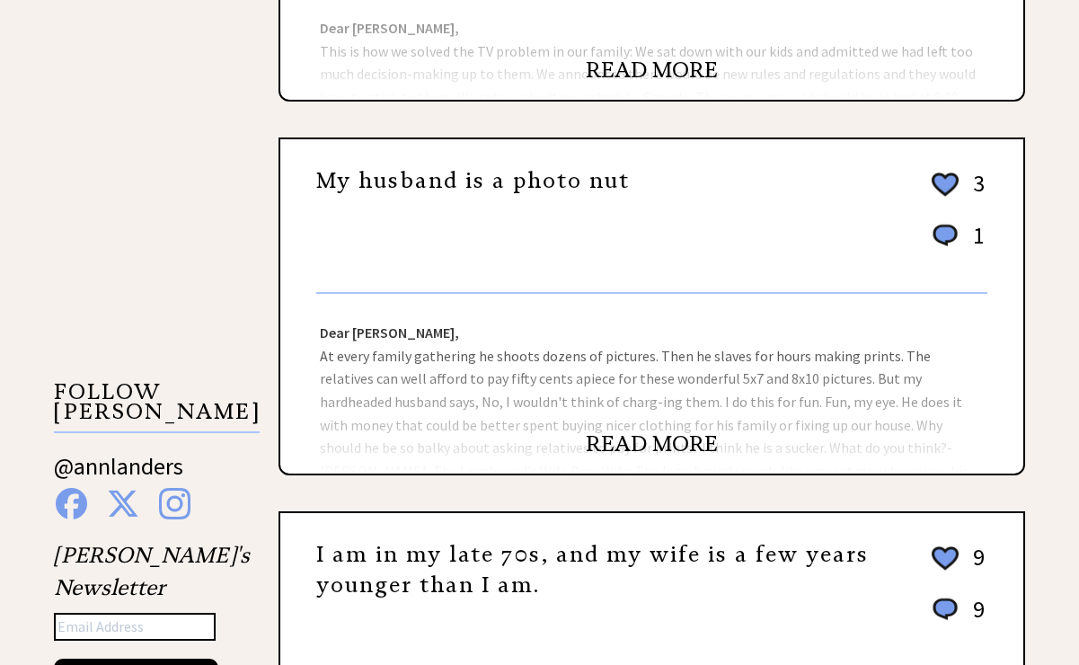
scroll to position [1433, 0]
